Goal: Task Accomplishment & Management: Use online tool/utility

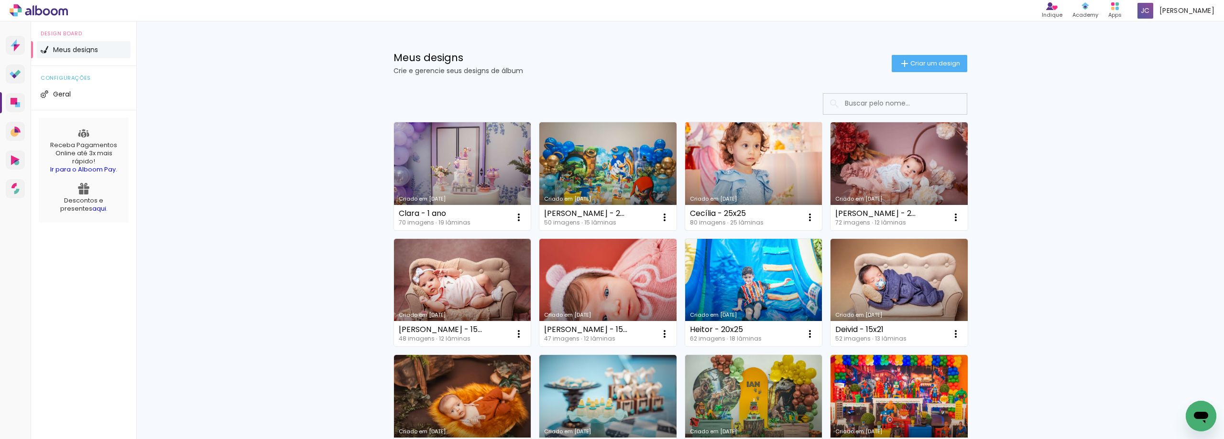
click at [741, 156] on link "Criado em [DATE]" at bounding box center [753, 176] width 137 height 108
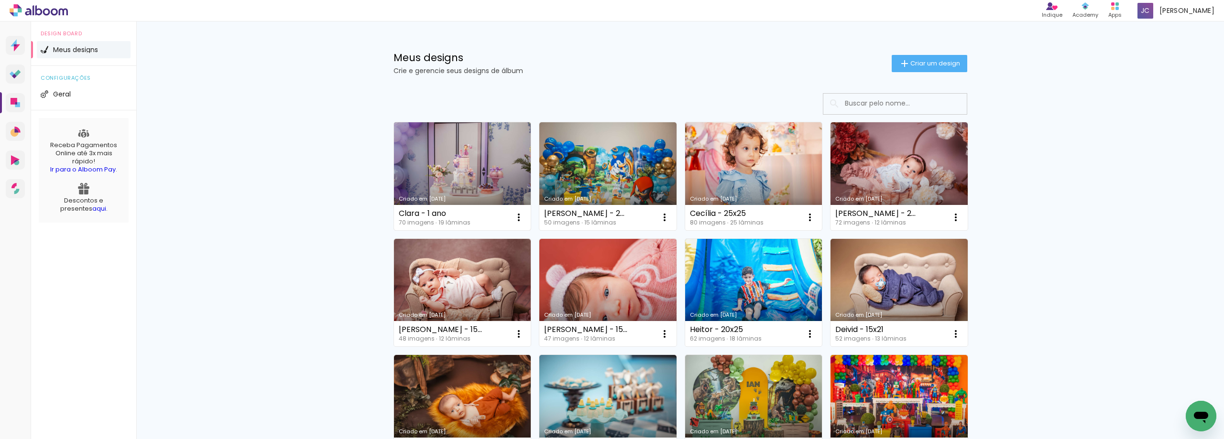
click at [483, 170] on link "Criado em [DATE]" at bounding box center [462, 176] width 137 height 108
